Goal: Transaction & Acquisition: Purchase product/service

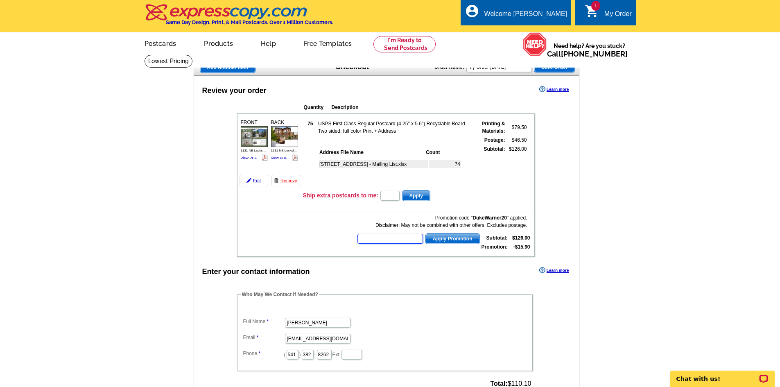
click at [389, 237] on input "text" at bounding box center [390, 239] width 66 height 10
type input "HURRY40"
click at [465, 240] on span "Apply Promotion" at bounding box center [453, 239] width 54 height 10
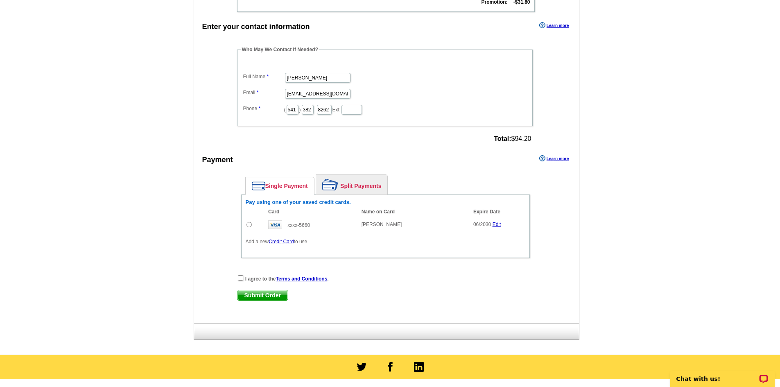
scroll to position [246, 0]
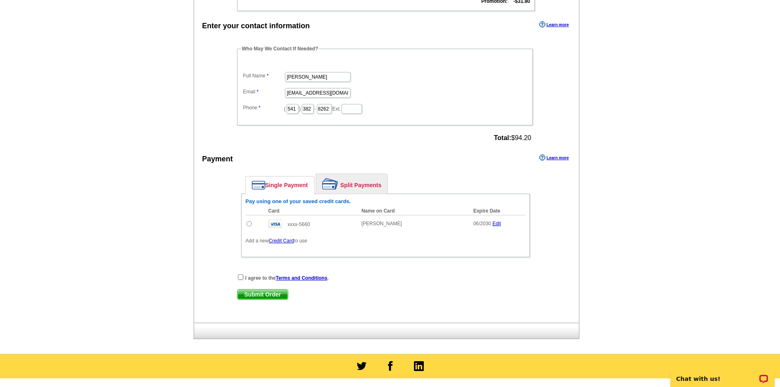
click at [250, 226] on input "radio" at bounding box center [248, 223] width 5 height 5
radio input "true"
click at [240, 278] on input "checkbox" at bounding box center [240, 276] width 5 height 5
checkbox input "true"
click at [253, 298] on span "Submit Order" at bounding box center [262, 294] width 50 height 10
